Goal: Task Accomplishment & Management: Use online tool/utility

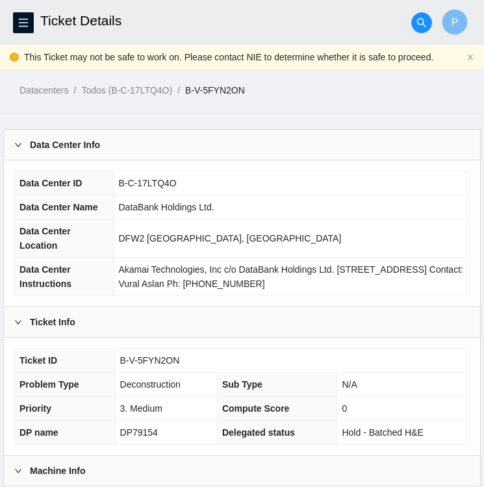
scroll to position [93, 0]
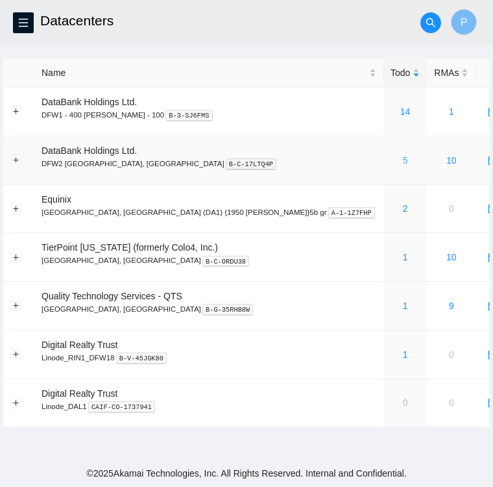
click at [403, 162] on link "5" at bounding box center [405, 160] width 5 height 10
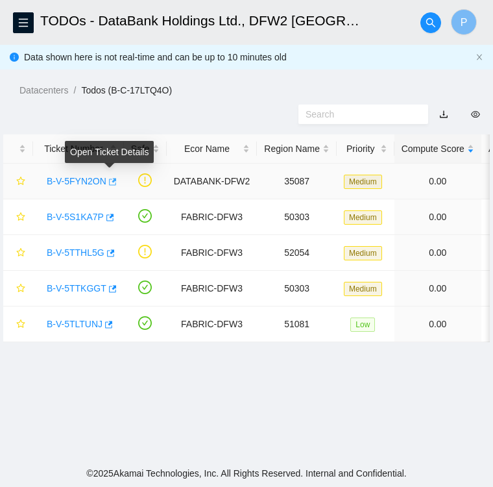
click at [110, 180] on icon "button" at bounding box center [111, 181] width 9 height 9
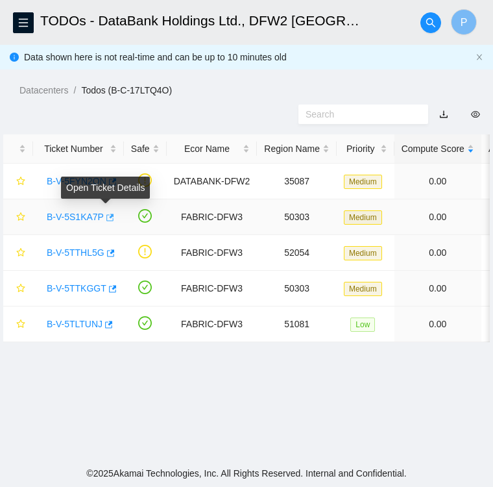
click at [107, 219] on icon "button" at bounding box center [109, 217] width 9 height 9
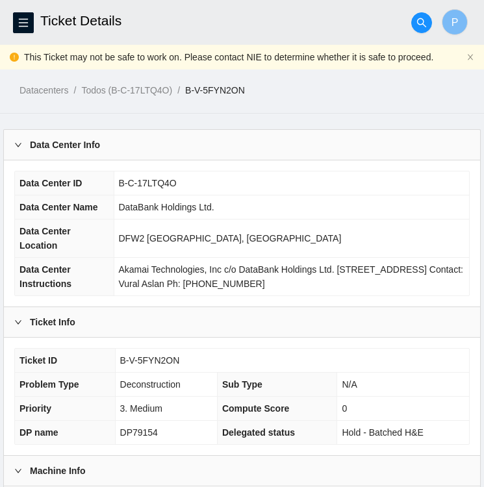
scroll to position [861, 0]
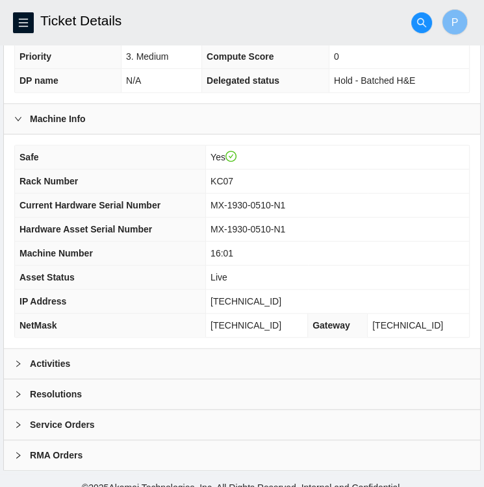
scroll to position [338, 0]
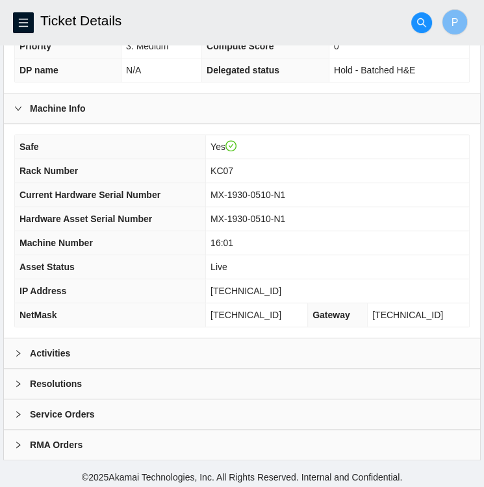
click at [16, 349] on icon "right" at bounding box center [18, 353] width 8 height 8
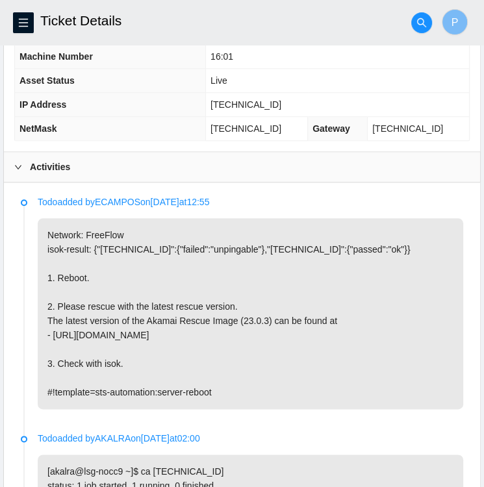
scroll to position [523, 0]
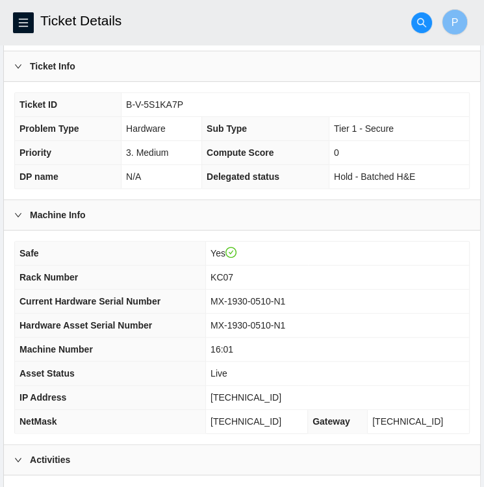
click at [371, 241] on td "Yes" at bounding box center [338, 253] width 264 height 24
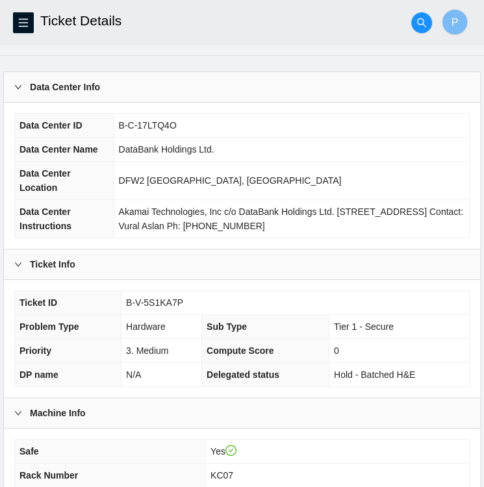
scroll to position [34, 0]
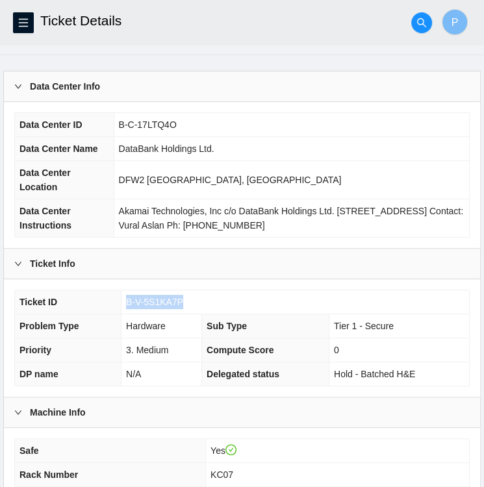
drag, startPoint x: 182, startPoint y: 296, endPoint x: 122, endPoint y: 295, distance: 59.7
click at [122, 295] on td "B-V-5S1KA7P" at bounding box center [294, 302] width 347 height 24
copy span "B-V-5S1KA7P"
